Goal: Task Accomplishment & Management: Complete application form

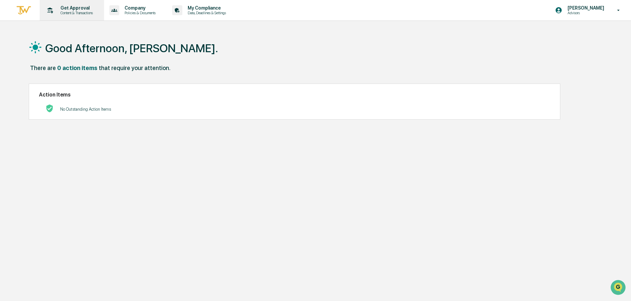
click at [67, 5] on div "Get Approval Content & Transactions" at bounding box center [71, 10] width 58 height 20
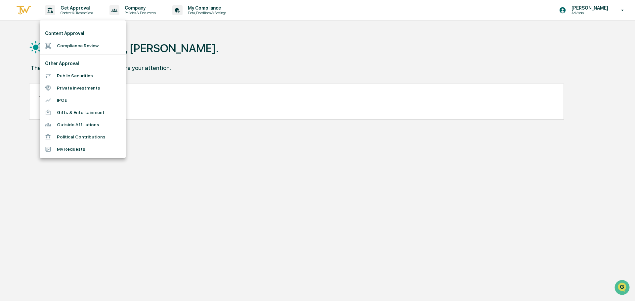
click at [60, 45] on li "Compliance Review" at bounding box center [83, 46] width 86 height 12
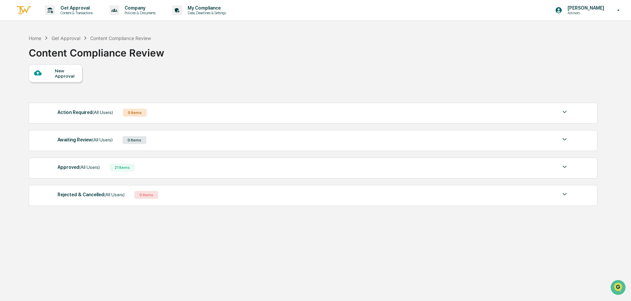
drag, startPoint x: 536, startPoint y: 60, endPoint x: 409, endPoint y: 65, distance: 127.4
click at [536, 60] on div "Home Get Approval Content Compliance Review Content Compliance Review" at bounding box center [313, 47] width 568 height 33
click at [46, 78] on div "New Approval" at bounding box center [56, 73] width 54 height 18
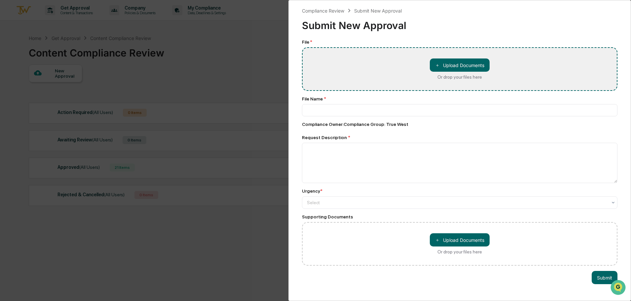
type input "**********"
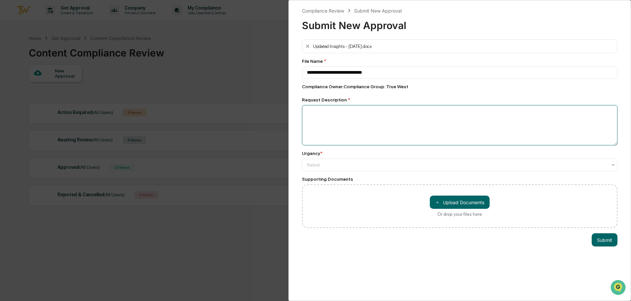
click at [339, 128] on textarea at bounding box center [460, 125] width 316 height 40
type textarea "**********"
click at [326, 167] on div at bounding box center [457, 165] width 300 height 7
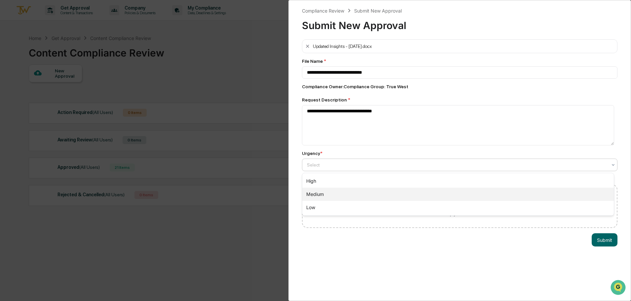
click at [316, 193] on div "Medium" at bounding box center [458, 194] width 312 height 13
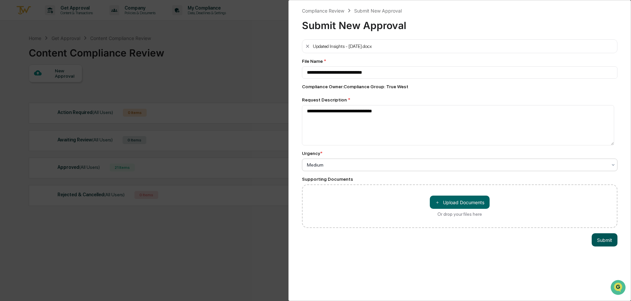
click at [601, 242] on button "Submit" at bounding box center [605, 239] width 26 height 13
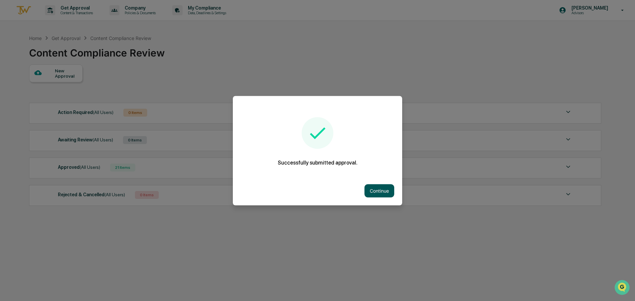
click at [384, 194] on button "Continue" at bounding box center [379, 190] width 30 height 13
